Goal: Book appointment/travel/reservation

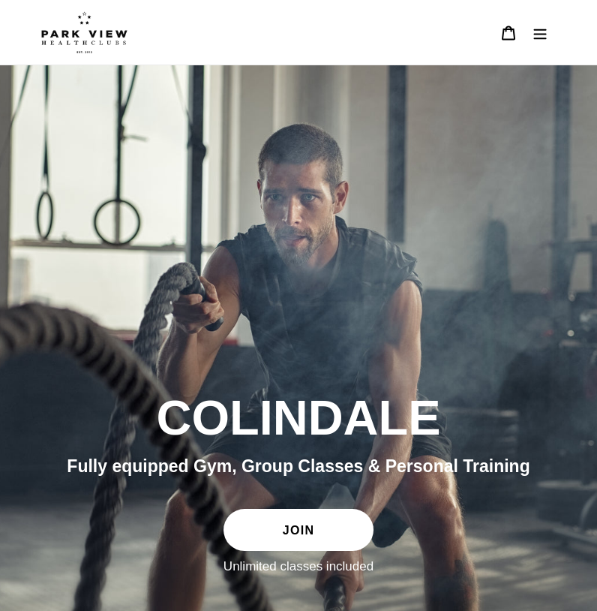
click at [536, 32] on icon "Menu" at bounding box center [540, 33] width 15 height 15
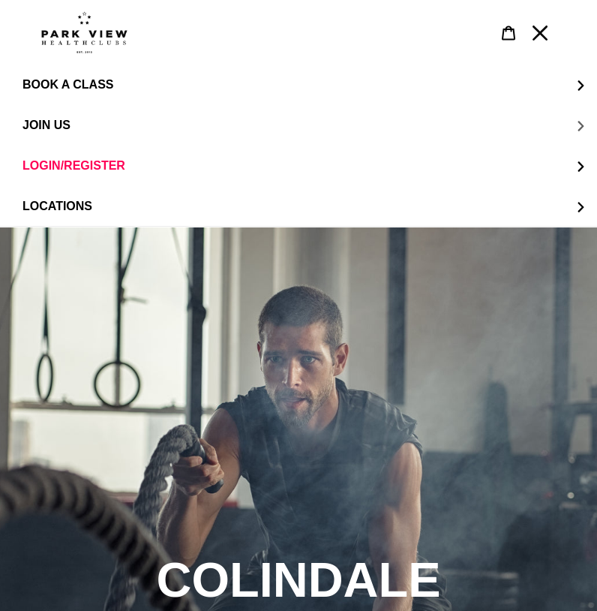
click at [76, 122] on button "JOIN US" at bounding box center [298, 125] width 597 height 41
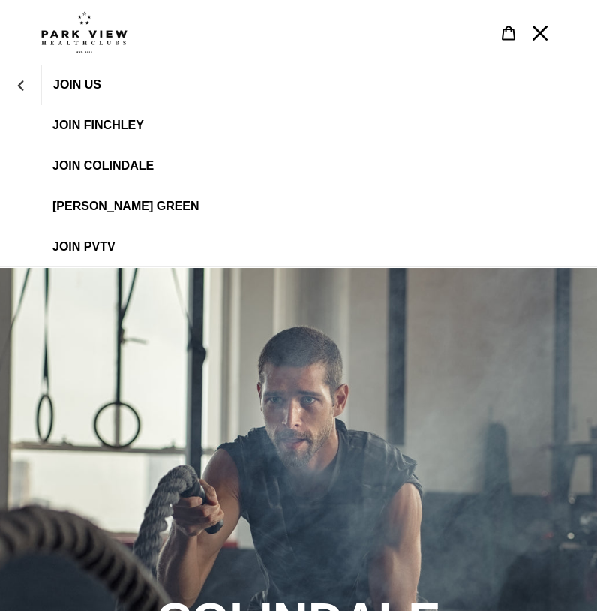
click at [108, 167] on span "JOIN Colindale" at bounding box center [103, 166] width 101 height 14
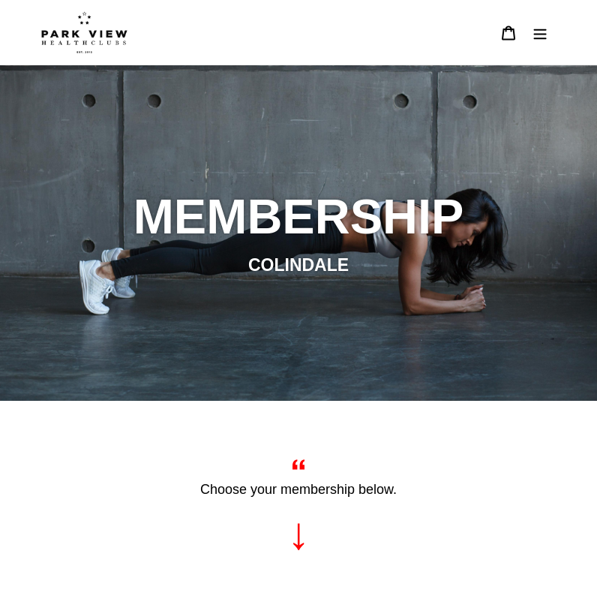
click at [529, 37] on button "Menu" at bounding box center [540, 32] width 32 height 33
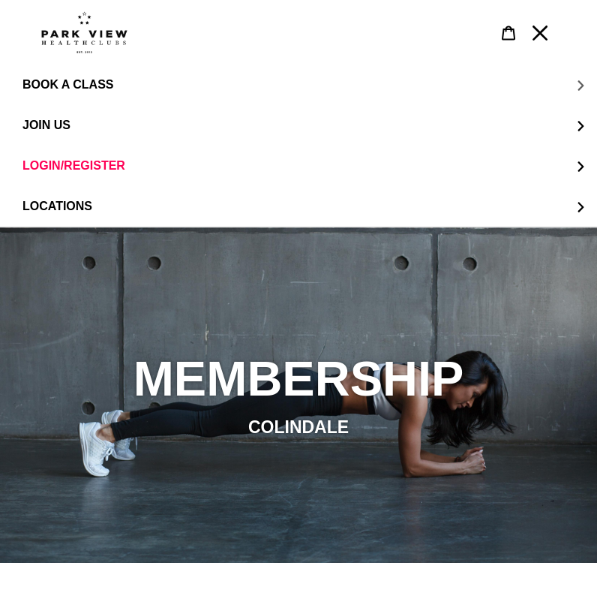
click at [104, 85] on span "BOOK A CLASS" at bounding box center [68, 85] width 91 height 14
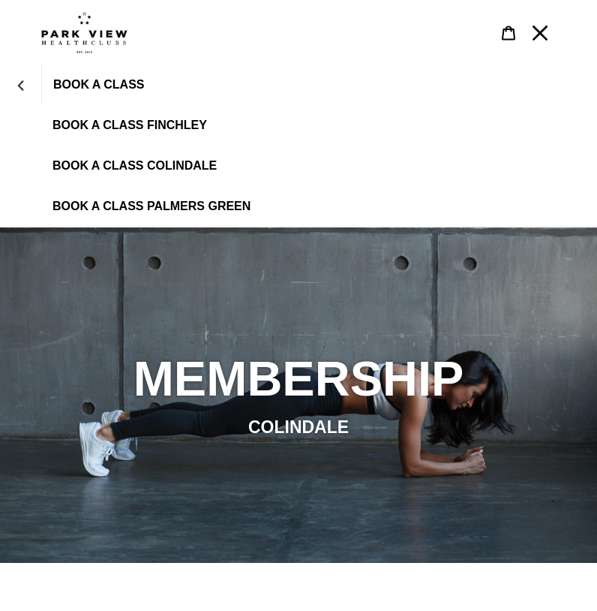
click at [136, 170] on span "BOOK A CLASS COLINDALE" at bounding box center [135, 166] width 164 height 14
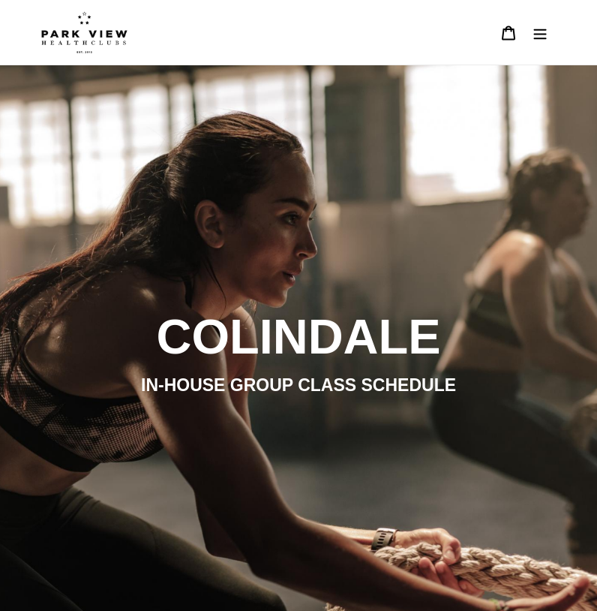
click at [545, 37] on icon "Menu" at bounding box center [540, 33] width 15 height 15
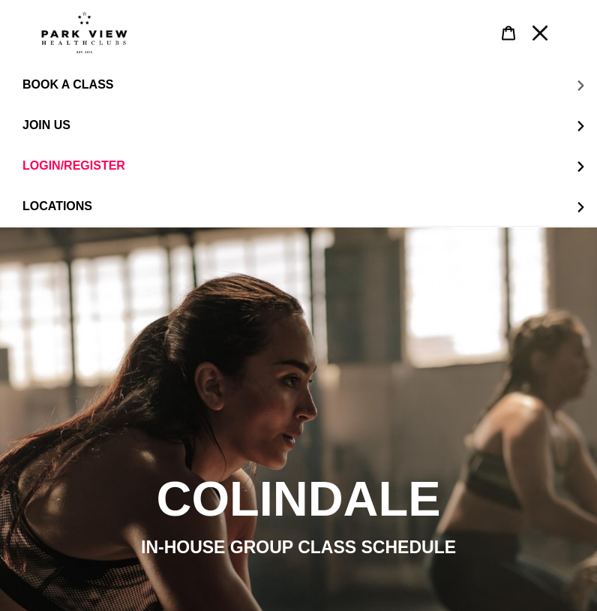
click at [73, 91] on span "BOOK A CLASS" at bounding box center [68, 84] width 91 height 13
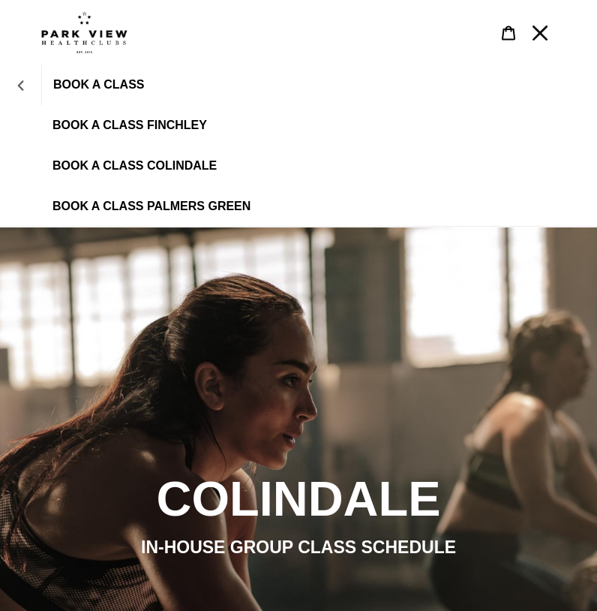
click at [32, 96] on button "BOOK A CLASS" at bounding box center [20, 85] width 41 height 36
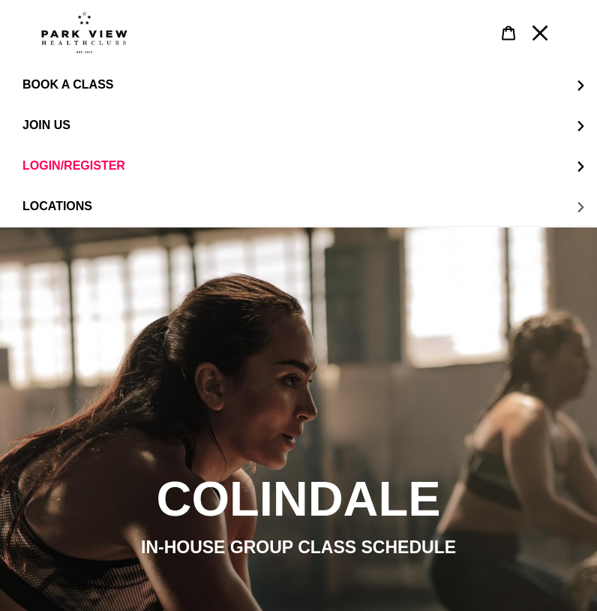
click at [69, 206] on span "LOCATIONS" at bounding box center [58, 207] width 70 height 14
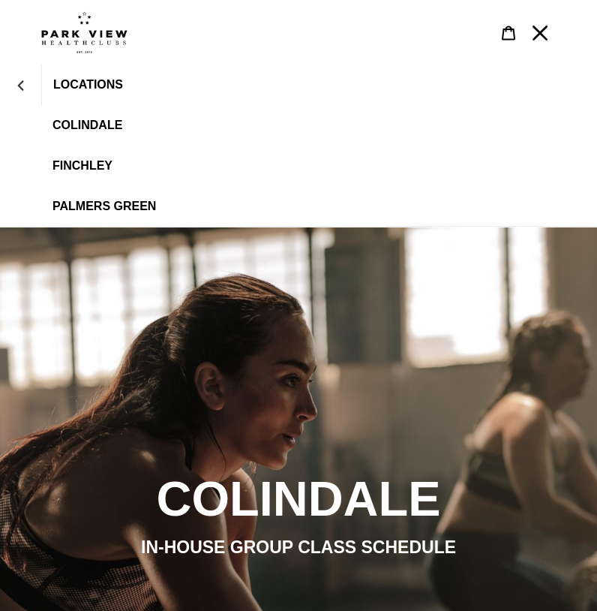
click at [88, 117] on link "Colindale" at bounding box center [298, 125] width 597 height 41
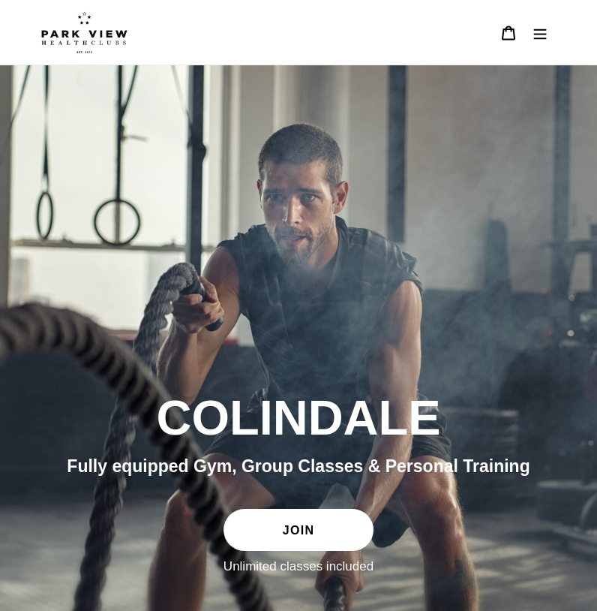
click at [533, 32] on icon "Menu" at bounding box center [540, 33] width 15 height 15
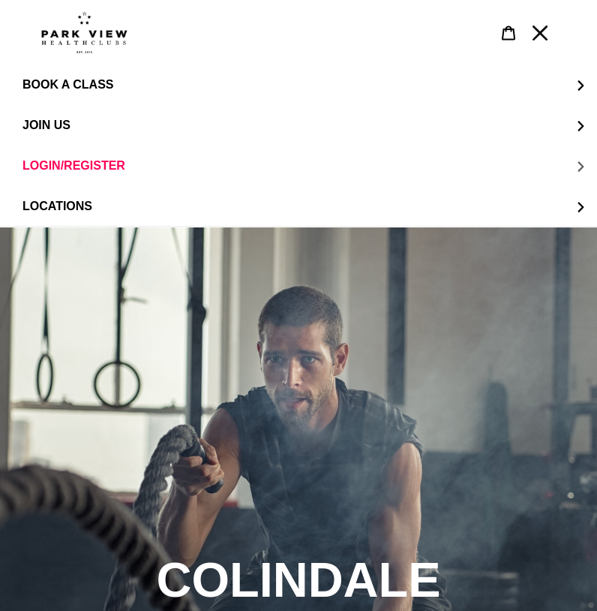
click at [121, 165] on span "LOGIN/REGISTER" at bounding box center [74, 166] width 103 height 14
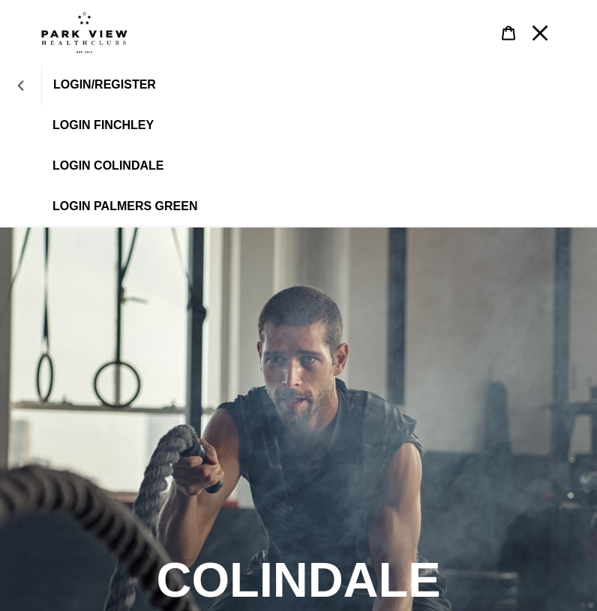
click at [29, 80] on button "LOGIN/REGISTER" at bounding box center [20, 85] width 41 height 36
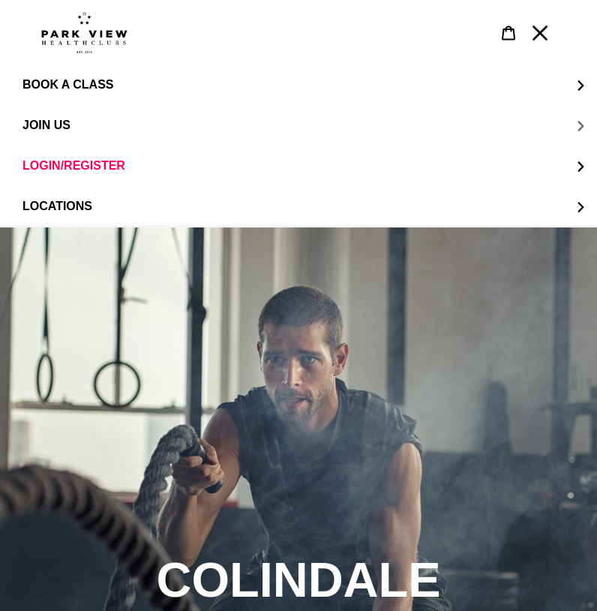
click at [89, 124] on button "JOIN US" at bounding box center [298, 125] width 597 height 41
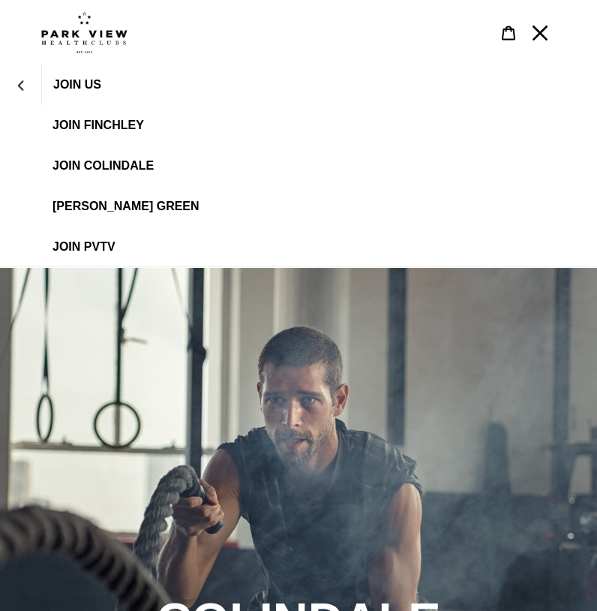
click at [76, 86] on span "JOIN US" at bounding box center [77, 85] width 48 height 14
click at [92, 161] on span "JOIN Colindale" at bounding box center [103, 166] width 101 height 14
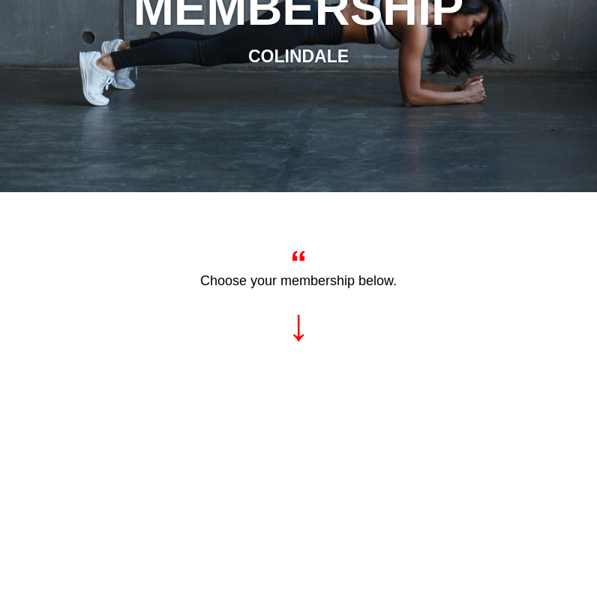
scroll to position [75, 0]
